Goal: Information Seeking & Learning: Learn about a topic

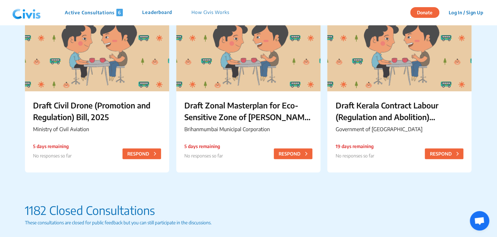
scroll to position [249, 0]
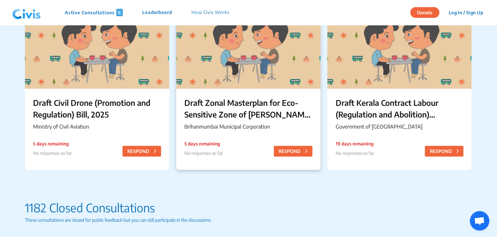
click at [209, 111] on p "Draft Zonal Masterplan for Eco- Sensitive Zone of [PERSON_NAME][GEOGRAPHIC_DATA]" at bounding box center [249, 108] width 128 height 23
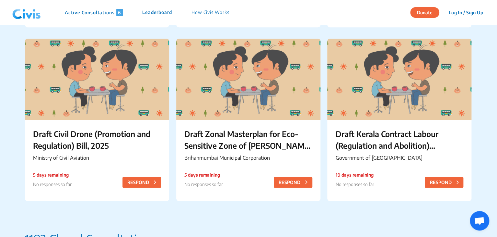
scroll to position [218, 0]
click at [245, 139] on p "Draft Zonal Masterplan for Eco- Sensitive Zone of [PERSON_NAME][GEOGRAPHIC_DATA]" at bounding box center [249, 139] width 128 height 23
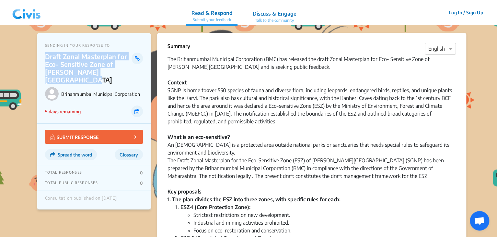
drag, startPoint x: 46, startPoint y: 56, endPoint x: 62, endPoint y: 79, distance: 27.8
click at [62, 79] on p "Draft Zonal Masterplan for Eco- Sensitive Zone of [PERSON_NAME][GEOGRAPHIC_DATA]" at bounding box center [88, 68] width 87 height 31
copy p "Draft Zonal Masterplan for Eco- Sensitive Zone of [PERSON_NAME][GEOGRAPHIC_DATA]"
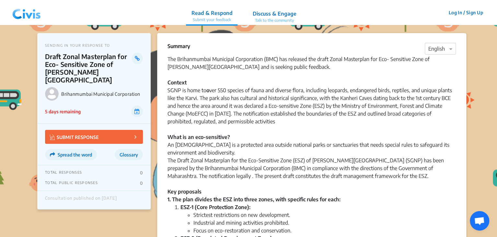
click at [169, 45] on p "Summary" at bounding box center [179, 46] width 23 height 8
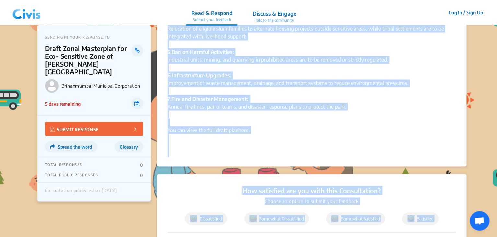
scroll to position [562, 0]
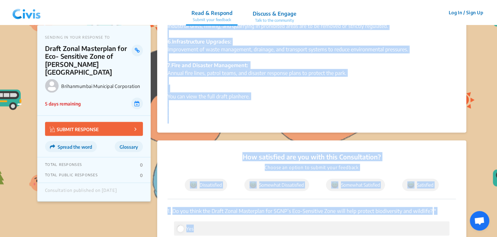
drag, startPoint x: 168, startPoint y: 45, endPoint x: 259, endPoint y: 95, distance: 104.2
copy div "Loremip × Dolorsi Ame Consectetura Elitseddo Eiusmodtemp (INC) utl etdolore mag…"
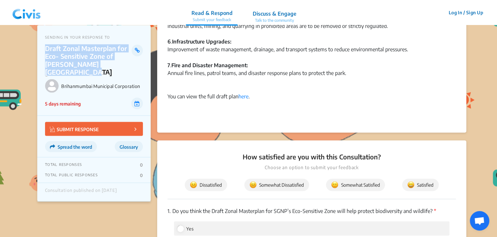
drag, startPoint x: 46, startPoint y: 47, endPoint x: 66, endPoint y: 70, distance: 29.9
click at [66, 70] on p "Draft Zonal Masterplan for Eco- Sensitive Zone of [PERSON_NAME][GEOGRAPHIC_DATA]" at bounding box center [88, 59] width 87 height 31
copy p "Draft Zonal Masterplan for Eco- Sensitive Zone of [PERSON_NAME][GEOGRAPHIC_DATA]"
click at [137, 54] on link at bounding box center [137, 50] width 11 height 12
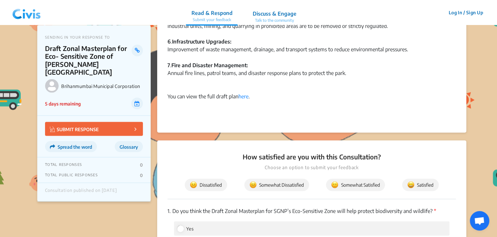
click at [194, 116] on div "You can view the full draft plan here ." at bounding box center [312, 103] width 289 height 39
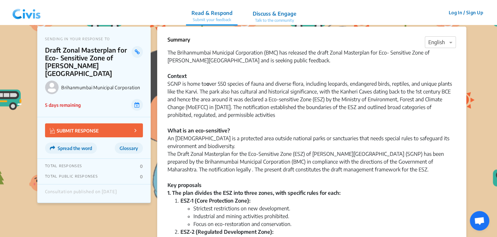
scroll to position [0, 0]
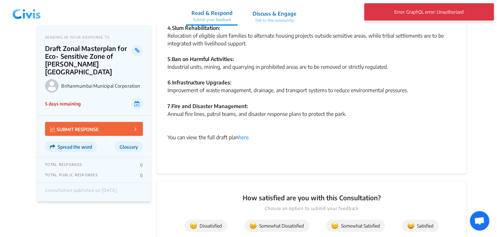
scroll to position [557, 0]
